Goal: Task Accomplishment & Management: Use online tool/utility

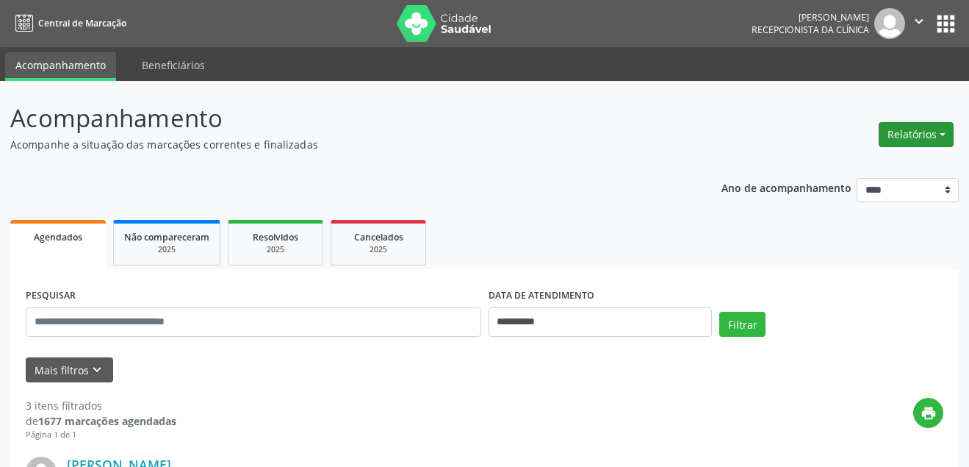
click at [923, 140] on button "Relatórios" at bounding box center [916, 134] width 75 height 25
click at [824, 165] on link "Agendamentos" at bounding box center [876, 166] width 158 height 21
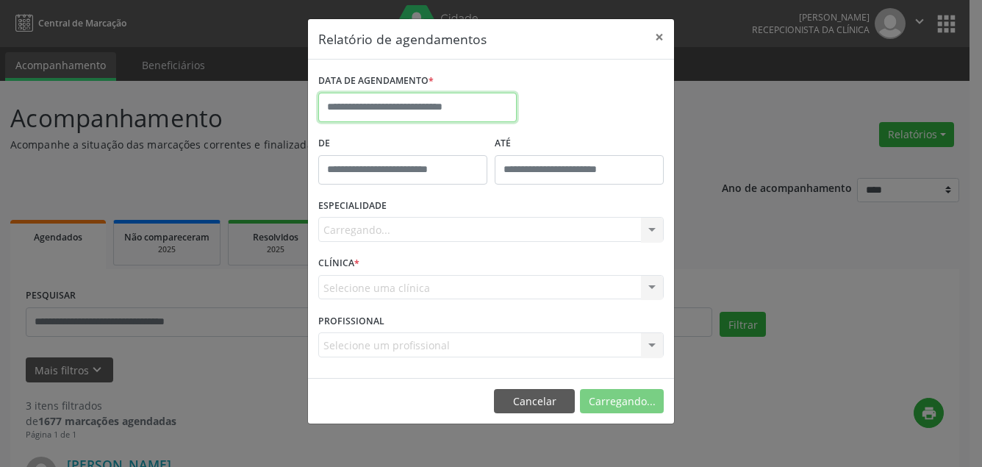
click at [418, 113] on input "text" at bounding box center [417, 107] width 198 height 29
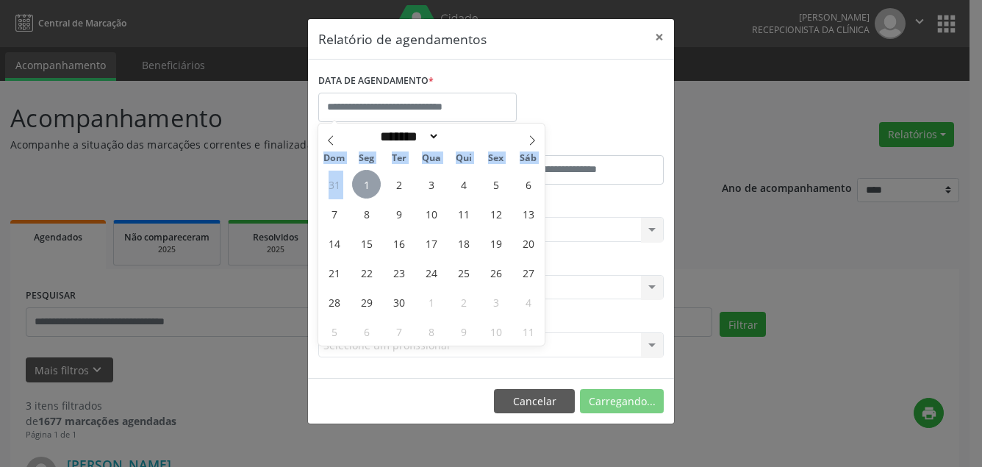
click at [363, 180] on span "1" at bounding box center [366, 184] width 29 height 29
type input "**********"
click at [370, 176] on span "1" at bounding box center [366, 184] width 29 height 29
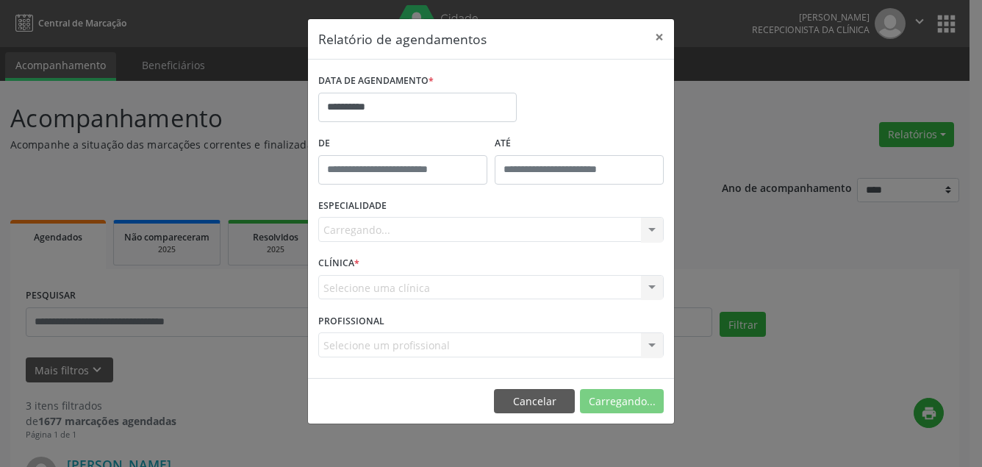
click at [408, 223] on div "Carregando... Nenhum resultado encontrado para: " " Não há nenhuma opção para s…" at bounding box center [490, 229] width 345 height 25
click at [403, 226] on div "Carregando... Nenhum resultado encontrado para: " " Não há nenhuma opção para s…" at bounding box center [490, 229] width 345 height 25
click at [466, 282] on div "Selecione uma clínica Nenhum resultado encontrado para: " " Não há nenhuma opçã…" at bounding box center [490, 287] width 345 height 25
click at [384, 219] on div "Carregando... Nenhum resultado encontrado para: " " Não há nenhuma opção para s…" at bounding box center [490, 229] width 345 height 25
click at [387, 227] on div "Carregando... Nenhum resultado encontrado para: " " Não há nenhuma opção para s…" at bounding box center [490, 229] width 345 height 25
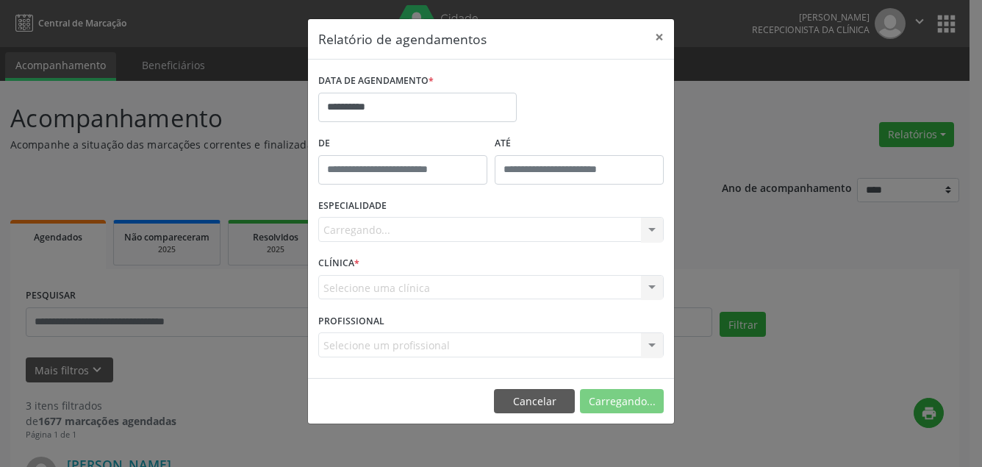
click at [420, 282] on div "Selecione uma clínica Nenhum resultado encontrado para: " " Não há nenhuma opçã…" at bounding box center [490, 287] width 345 height 25
click at [402, 341] on div "Selecione um profissional Nenhum resultado encontrado para: " " Não há nenhuma …" at bounding box center [490, 344] width 345 height 25
click at [650, 340] on div "Selecione um profissional Nenhum resultado encontrado para: " " Não há nenhuma …" at bounding box center [490, 344] width 345 height 25
click at [390, 227] on div "Carregando... Nenhum resultado encontrado para: " " Não há nenhuma opção para s…" at bounding box center [490, 229] width 345 height 25
click at [407, 104] on input "**********" at bounding box center [417, 107] width 198 height 29
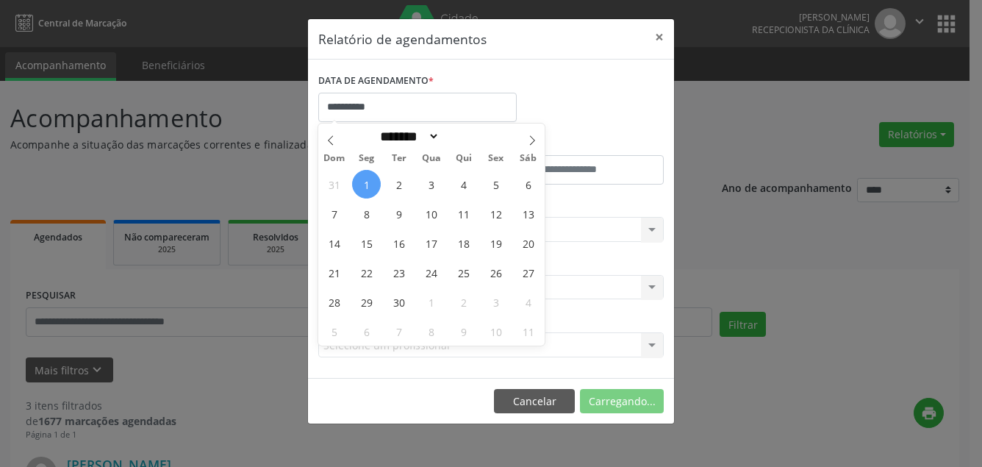
click at [370, 184] on span "1" at bounding box center [366, 184] width 29 height 29
type input "**********"
click at [369, 183] on span "1" at bounding box center [366, 184] width 29 height 29
click at [369, 183] on input "text" at bounding box center [402, 169] width 169 height 29
type input "*****"
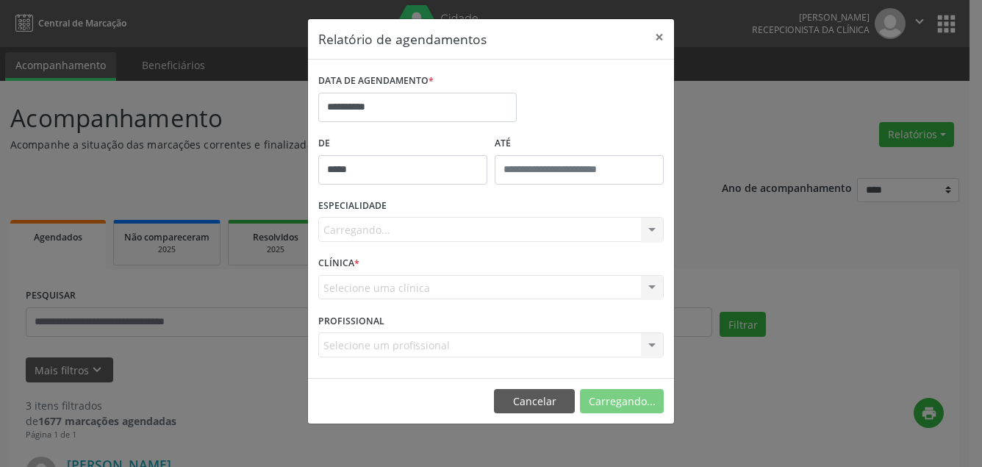
click at [369, 259] on div "CLÍNICA * Selecione uma clínica Nenhum resultado encontrado para: " " Não há ne…" at bounding box center [491, 280] width 353 height 57
click at [377, 222] on div "Carregando... Nenhum resultado encontrado para: " " Não há nenhuma opção para s…" at bounding box center [490, 229] width 345 height 25
click at [379, 234] on div "Carregando... Nenhum resultado encontrado para: " " Não há nenhuma opção para s…" at bounding box center [490, 229] width 345 height 25
click at [648, 229] on div "Carregando... Nenhum resultado encontrado para: " " Não há nenhuma opção para s…" at bounding box center [490, 229] width 345 height 25
click at [662, 229] on div "Carregando... Nenhum resultado encontrado para: " " Não há nenhuma opção para s…" at bounding box center [490, 229] width 345 height 25
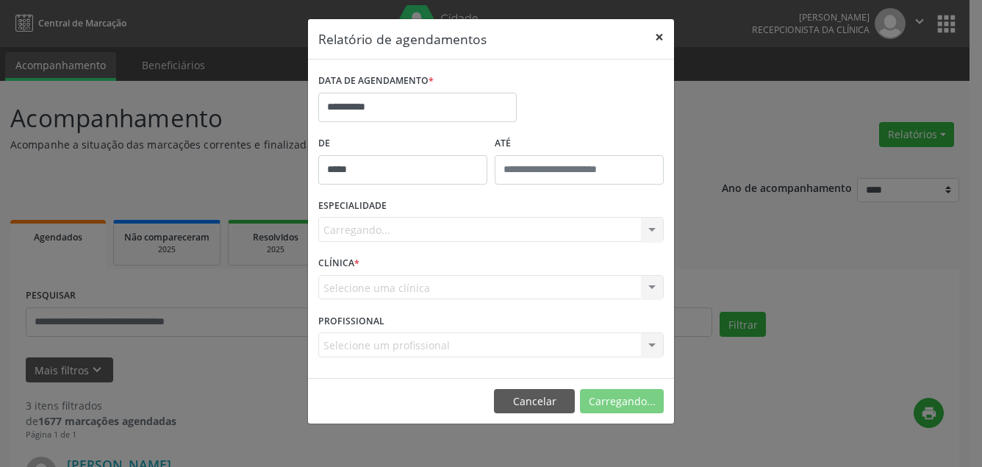
click at [659, 33] on button "×" at bounding box center [659, 37] width 29 height 36
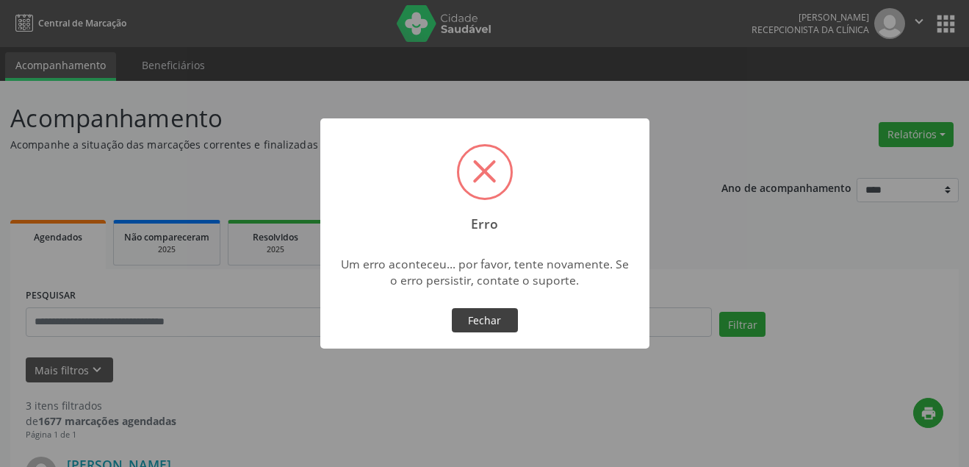
drag, startPoint x: 491, startPoint y: 320, endPoint x: 502, endPoint y: 291, distance: 30.7
click at [491, 319] on button "Fechar" at bounding box center [485, 320] width 66 height 25
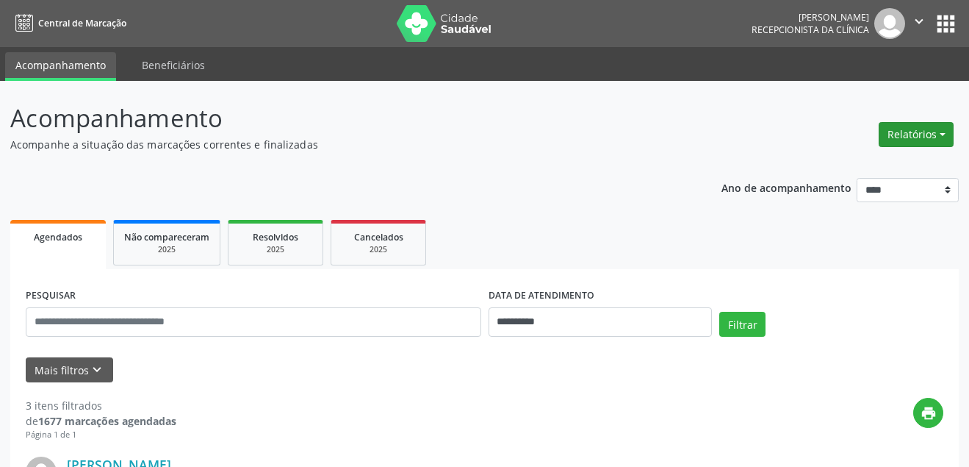
click at [923, 133] on button "Relatórios" at bounding box center [916, 134] width 75 height 25
click at [849, 168] on link "Agendamentos" at bounding box center [876, 166] width 158 height 21
select select "*"
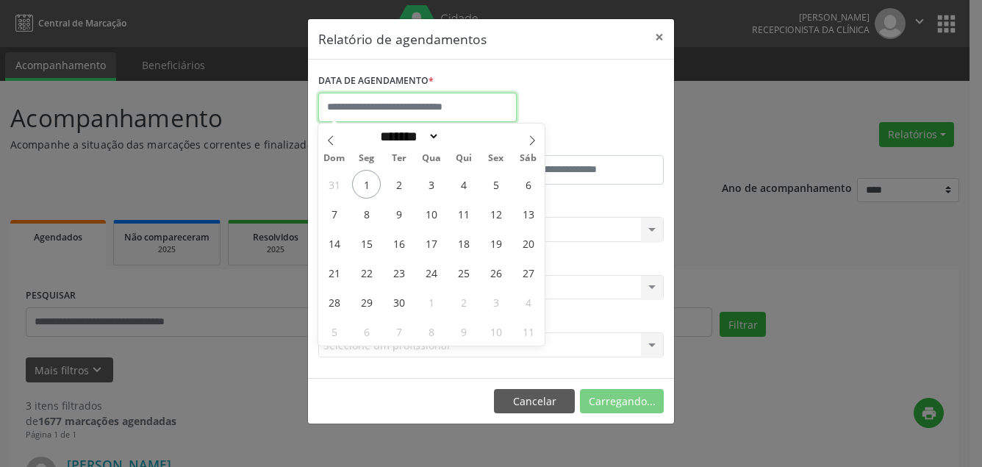
click at [440, 111] on input "text" at bounding box center [417, 107] width 198 height 29
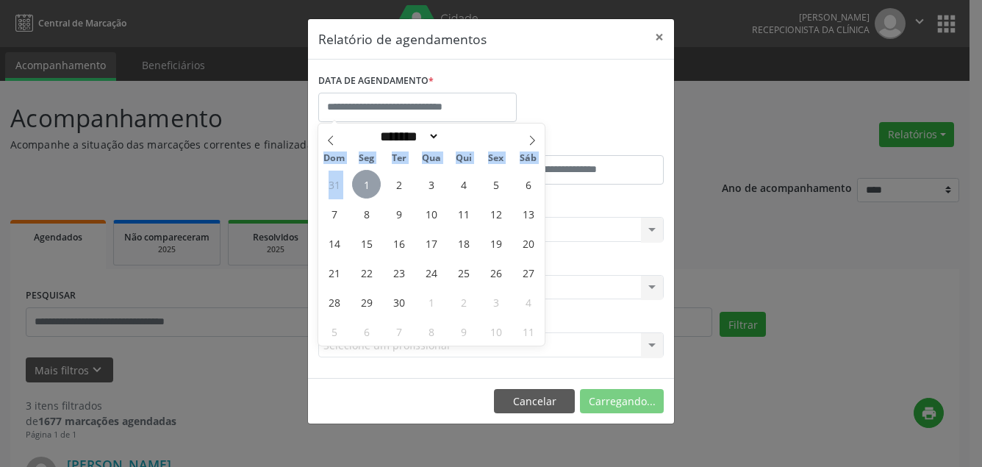
click at [362, 177] on span "1" at bounding box center [366, 184] width 29 height 29
type input "**********"
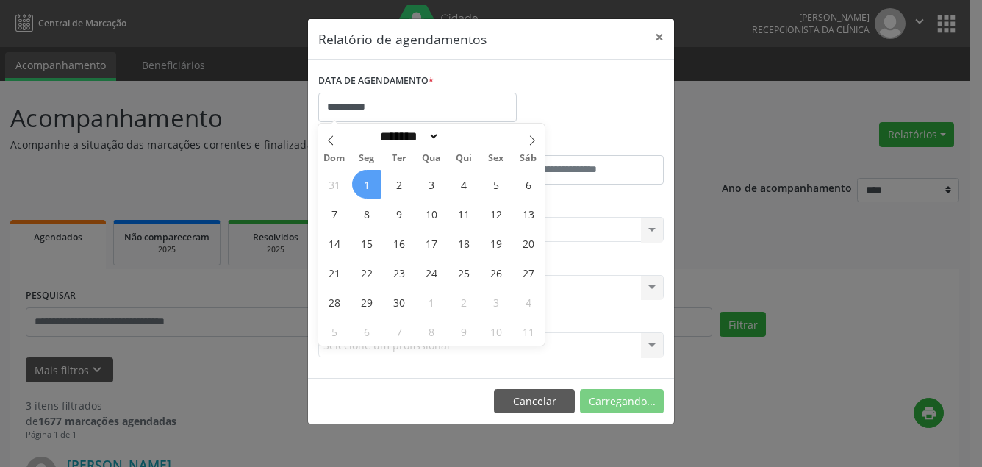
click at [368, 182] on span "1" at bounding box center [366, 184] width 29 height 29
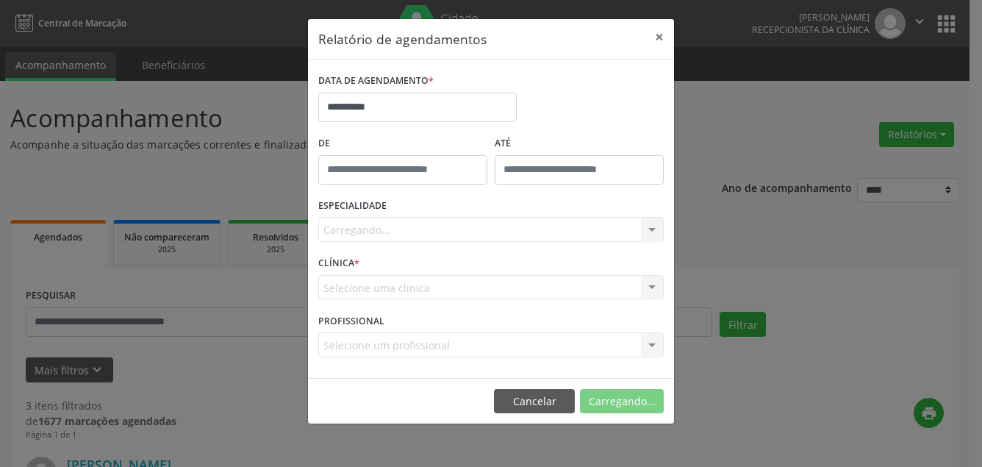
click at [375, 234] on div "Carregando... Nenhum resultado encontrado para: " " Não há nenhuma opção para s…" at bounding box center [490, 229] width 345 height 25
click at [345, 233] on div "Carregando... Nenhum resultado encontrado para: " " Não há nenhuma opção para s…" at bounding box center [490, 229] width 345 height 25
click at [646, 226] on div "Carregando... Nenhum resultado encontrado para: " " Não há nenhuma opção para s…" at bounding box center [490, 229] width 345 height 25
click at [362, 284] on div "Selecione uma clínica Nenhum resultado encontrado para: " " Não há nenhuma opçã…" at bounding box center [490, 287] width 345 height 25
click at [350, 293] on div "Selecione uma clínica Nenhum resultado encontrado para: " " Não há nenhuma opçã…" at bounding box center [490, 287] width 345 height 25
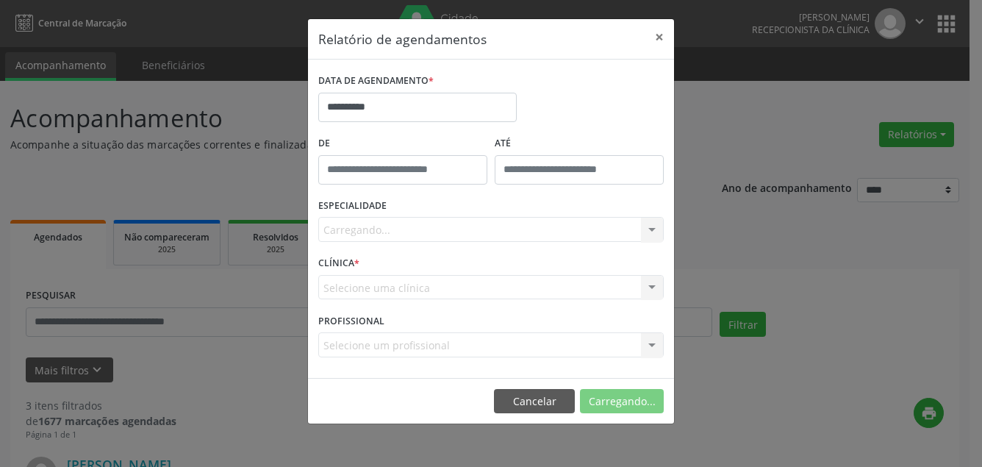
click at [634, 289] on div "Selecione uma clínica Nenhum resultado encontrado para: " " Não há nenhuma opçã…" at bounding box center [490, 287] width 345 height 25
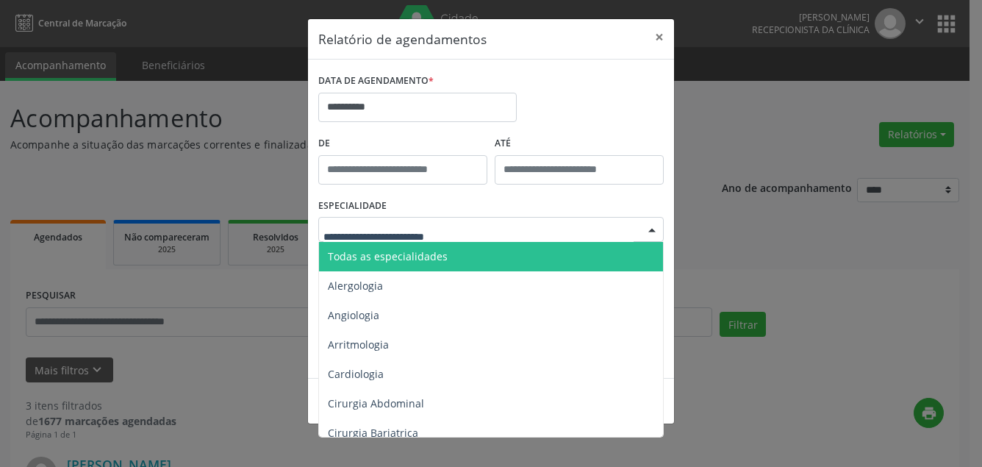
click at [375, 252] on span "Todas as especialidades" at bounding box center [388, 256] width 120 height 14
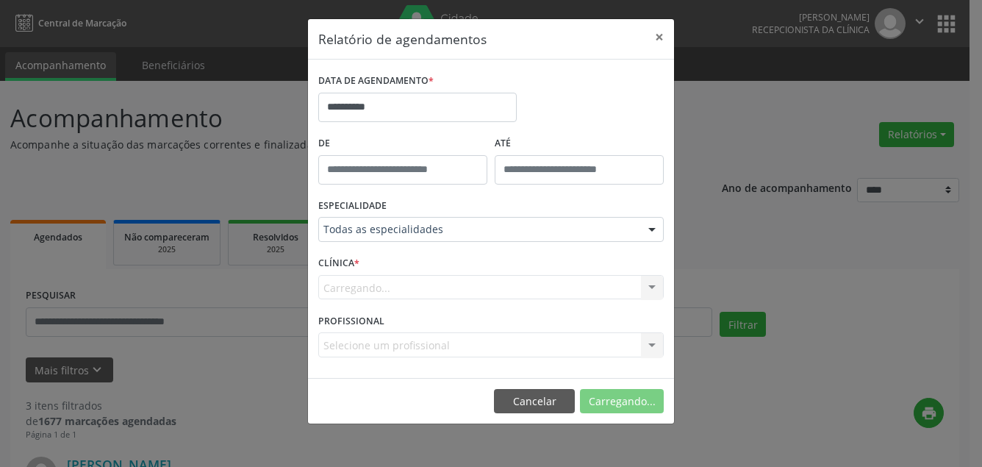
click at [365, 280] on div "Carregando... Nenhum resultado encontrado para: " " Não há nenhuma opção para s…" at bounding box center [490, 287] width 345 height 25
click at [418, 285] on div "Carregando... Nenhum resultado encontrado para: " " Não há nenhuma opção para s…" at bounding box center [490, 287] width 345 height 25
click at [660, 35] on button "×" at bounding box center [659, 37] width 29 height 36
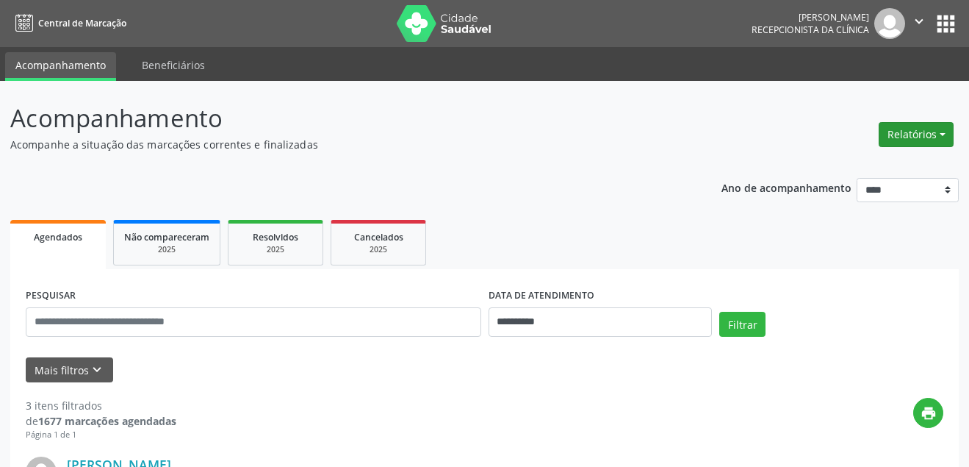
click at [908, 132] on button "Relatórios" at bounding box center [916, 134] width 75 height 25
click at [836, 166] on link "Agendamentos" at bounding box center [876, 166] width 158 height 21
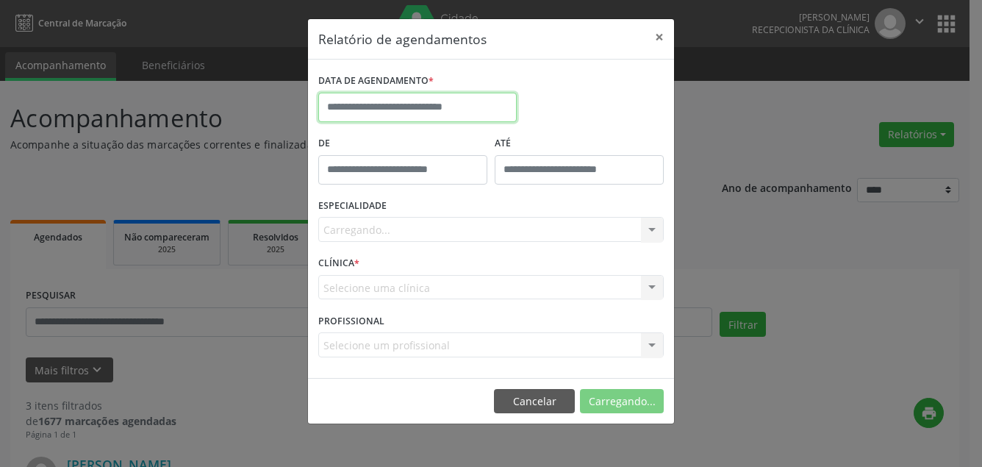
click at [371, 104] on input "text" at bounding box center [417, 107] width 198 height 29
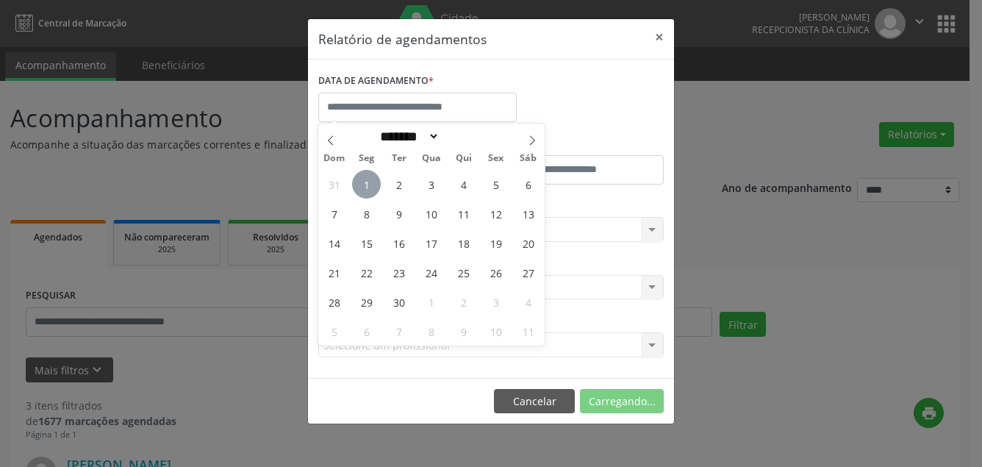
click at [367, 184] on span "1" at bounding box center [366, 184] width 29 height 29
type input "**********"
click at [365, 184] on span "1" at bounding box center [366, 184] width 29 height 29
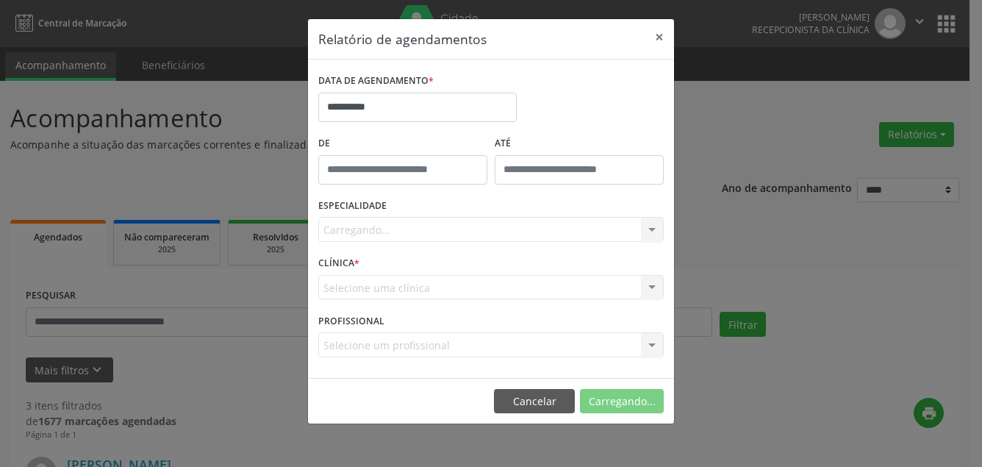
click at [371, 226] on div "Carregando... Todas as especialidades Alergologia Angiologia Arritmologia Cardi…" at bounding box center [490, 229] width 345 height 25
click at [654, 229] on div "Carregando... Todas as especialidades Alergologia Angiologia Arritmologia Cardi…" at bounding box center [490, 229] width 345 height 25
click at [372, 228] on div "Carregando... Todas as especialidades Alergologia Angiologia Arritmologia Cardi…" at bounding box center [490, 229] width 345 height 25
click at [373, 279] on div "Selecione uma clínica Clinica [GEOGRAPHIC_DATA] resultado encontrado para: " " …" at bounding box center [490, 287] width 345 height 25
click at [371, 293] on div "Selecione uma clínica Clinica [GEOGRAPHIC_DATA] resultado encontrado para: " " …" at bounding box center [490, 287] width 345 height 25
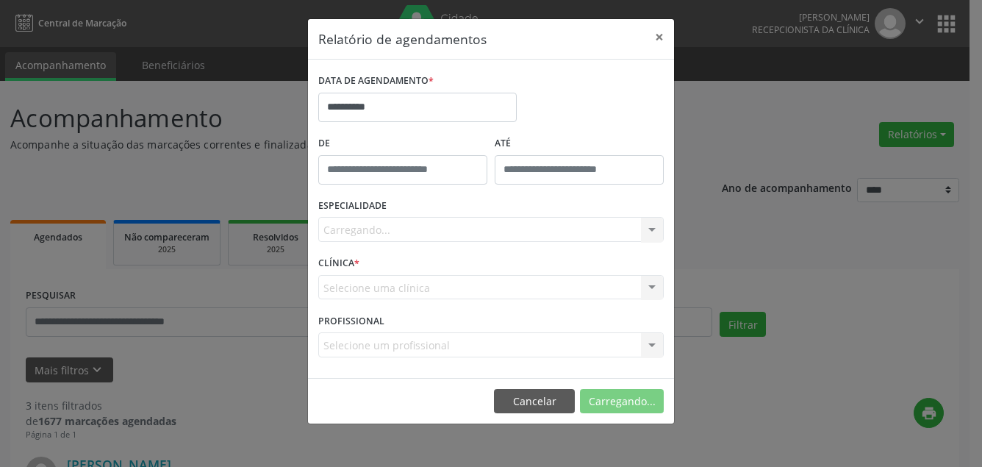
drag, startPoint x: 370, startPoint y: 293, endPoint x: 381, endPoint y: 290, distance: 10.7
click at [375, 290] on div "Selecione uma clínica Clinica [GEOGRAPHIC_DATA] resultado encontrado para: " " …" at bounding box center [490, 287] width 345 height 25
click at [650, 288] on div "Selecione uma clínica Clinica [GEOGRAPHIC_DATA] resultado encontrado para: " " …" at bounding box center [490, 287] width 345 height 25
click at [492, 281] on div "Selecione uma clínica Clinica [GEOGRAPHIC_DATA] resultado encontrado para: " " …" at bounding box center [490, 287] width 345 height 25
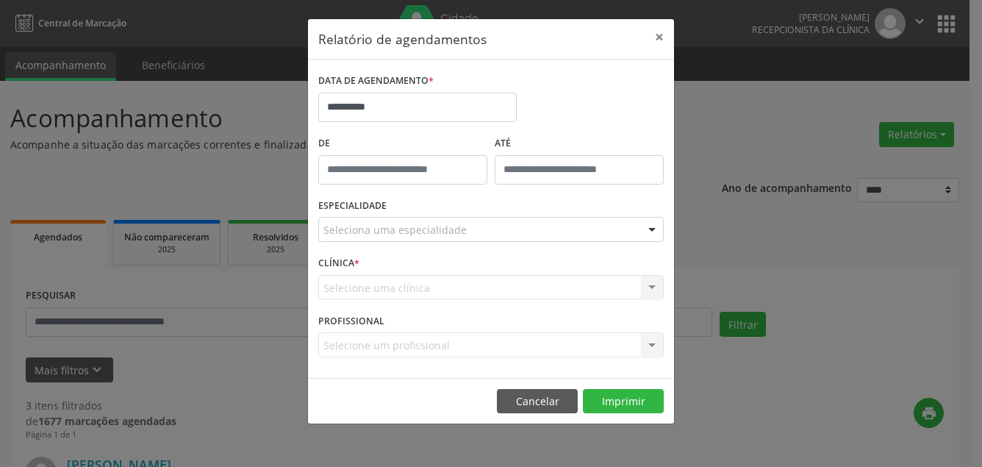
click at [476, 284] on div "Selecione uma clínica Clinica [GEOGRAPHIC_DATA] resultado encontrado para: " " …" at bounding box center [490, 287] width 345 height 25
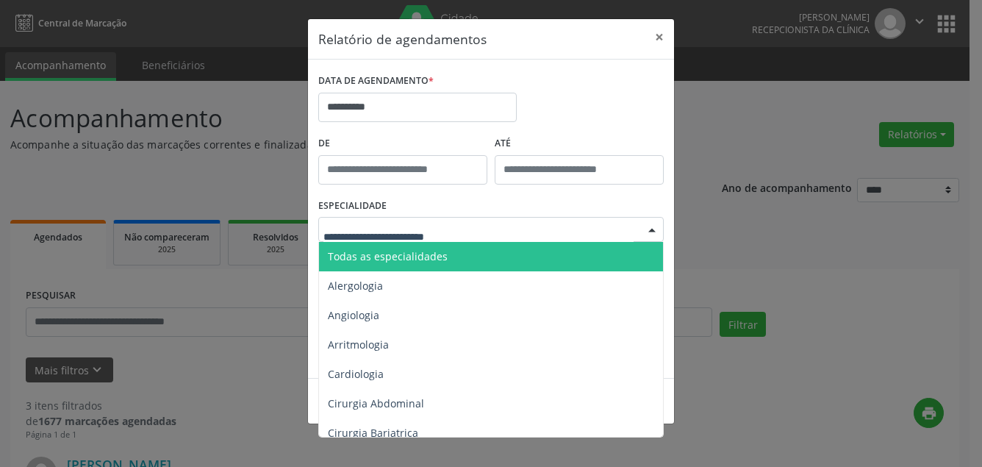
click at [407, 249] on span "Todas as especialidades" at bounding box center [492, 256] width 346 height 29
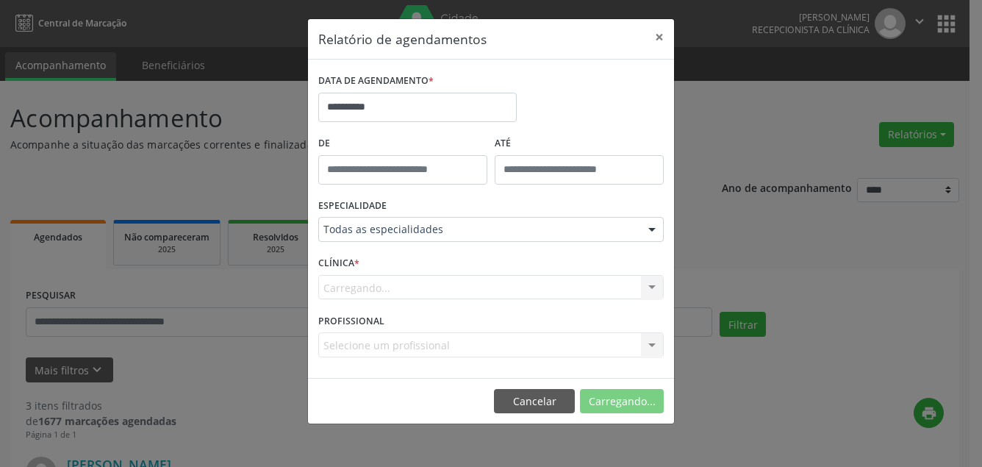
click at [390, 286] on div "Carregando... Clinica [GEOGRAPHIC_DATA] resultado encontrado para: " " Não há n…" at bounding box center [490, 287] width 345 height 25
click at [650, 287] on div "Carregando... Clinica [GEOGRAPHIC_DATA] resultado encontrado para: " " Não há n…" at bounding box center [490, 287] width 345 height 25
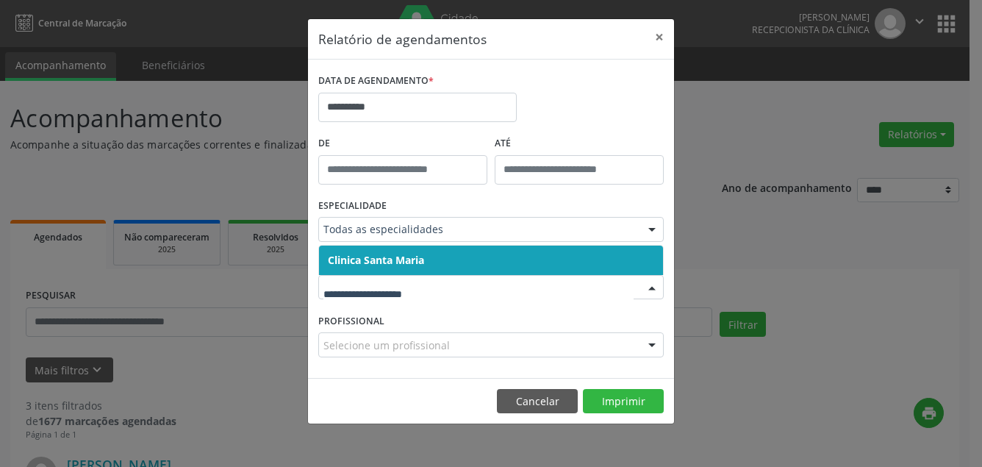
click at [430, 259] on span "Clinica Santa Maria" at bounding box center [491, 259] width 344 height 29
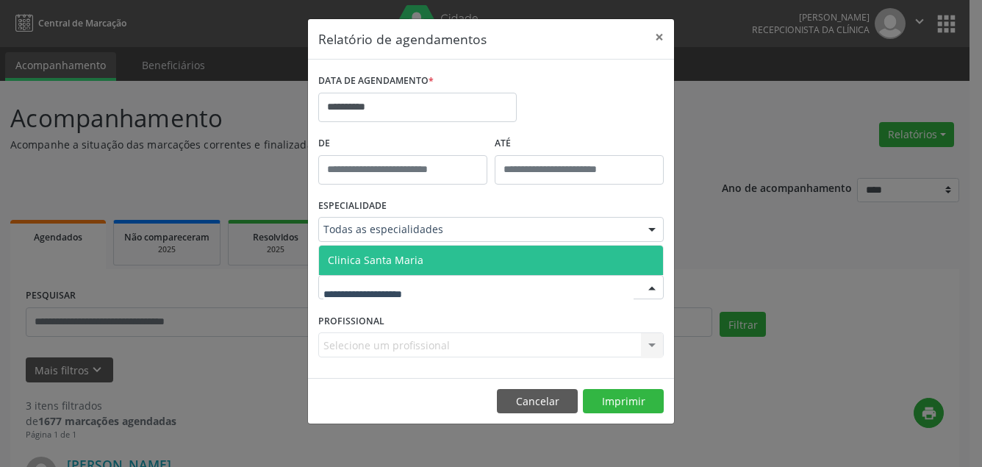
click at [406, 251] on span "Clinica Santa Maria" at bounding box center [491, 259] width 344 height 29
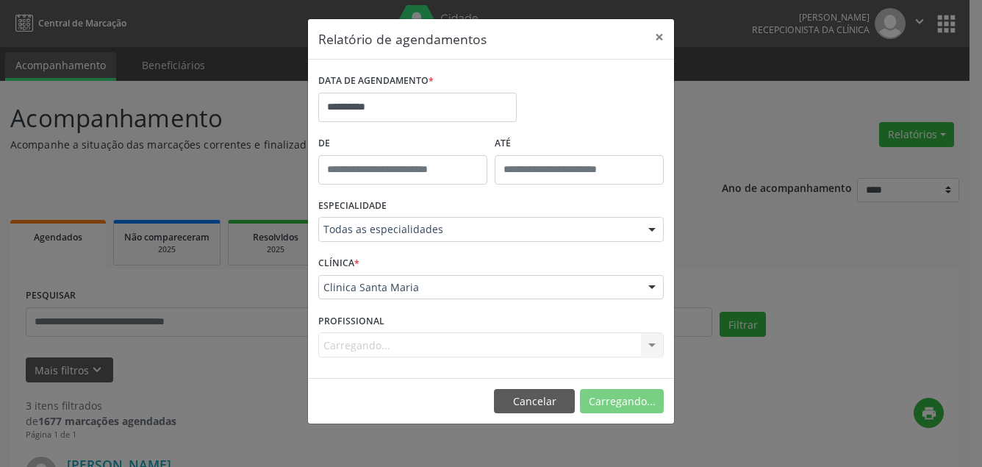
click at [384, 340] on div "Carregando... Nenhum resultado encontrado para: " " Não há nenhuma opção para s…" at bounding box center [490, 344] width 345 height 25
click at [381, 350] on div "Carregando... Nenhum resultado encontrado para: " " Não há nenhuma opção para s…" at bounding box center [490, 344] width 345 height 25
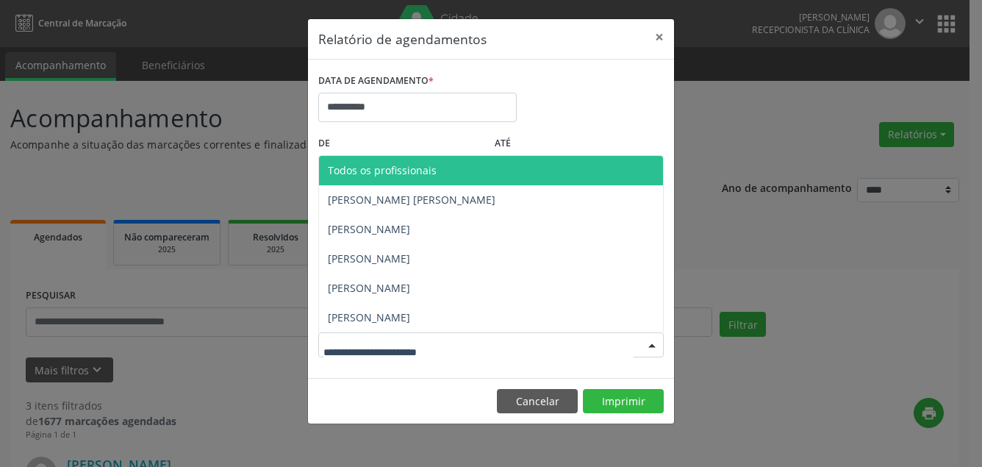
click at [474, 336] on div at bounding box center [490, 344] width 345 height 25
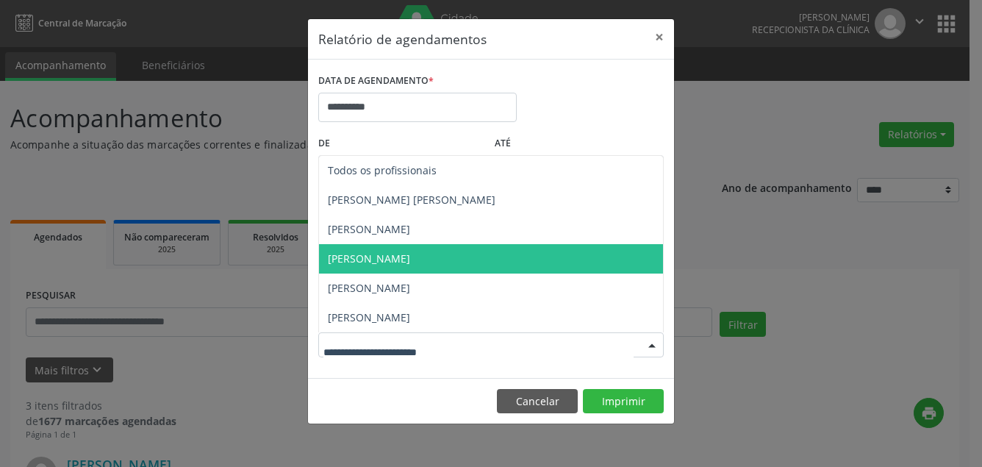
click at [374, 260] on span "[PERSON_NAME]" at bounding box center [369, 258] width 82 height 14
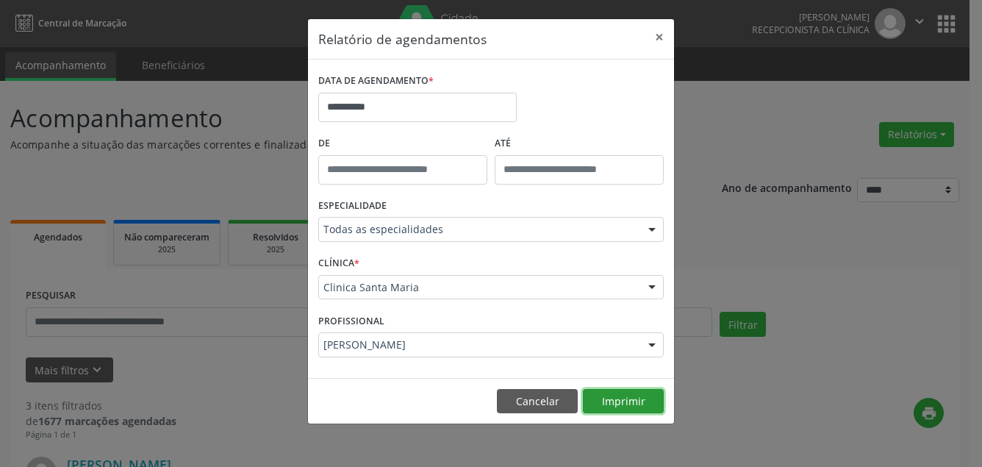
click at [628, 394] on button "Imprimir" at bounding box center [623, 401] width 81 height 25
